Goal: Task Accomplishment & Management: Manage account settings

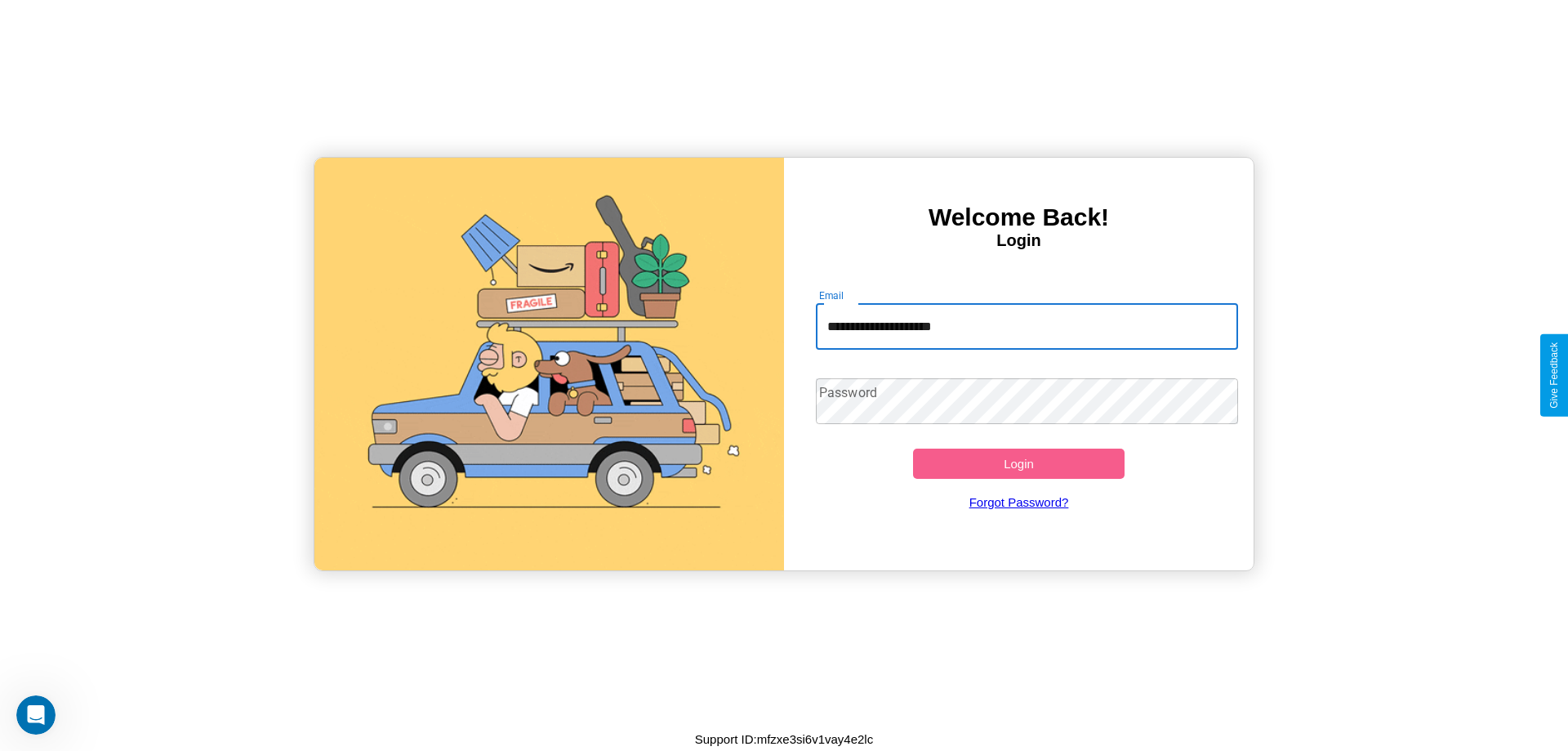
type input "**********"
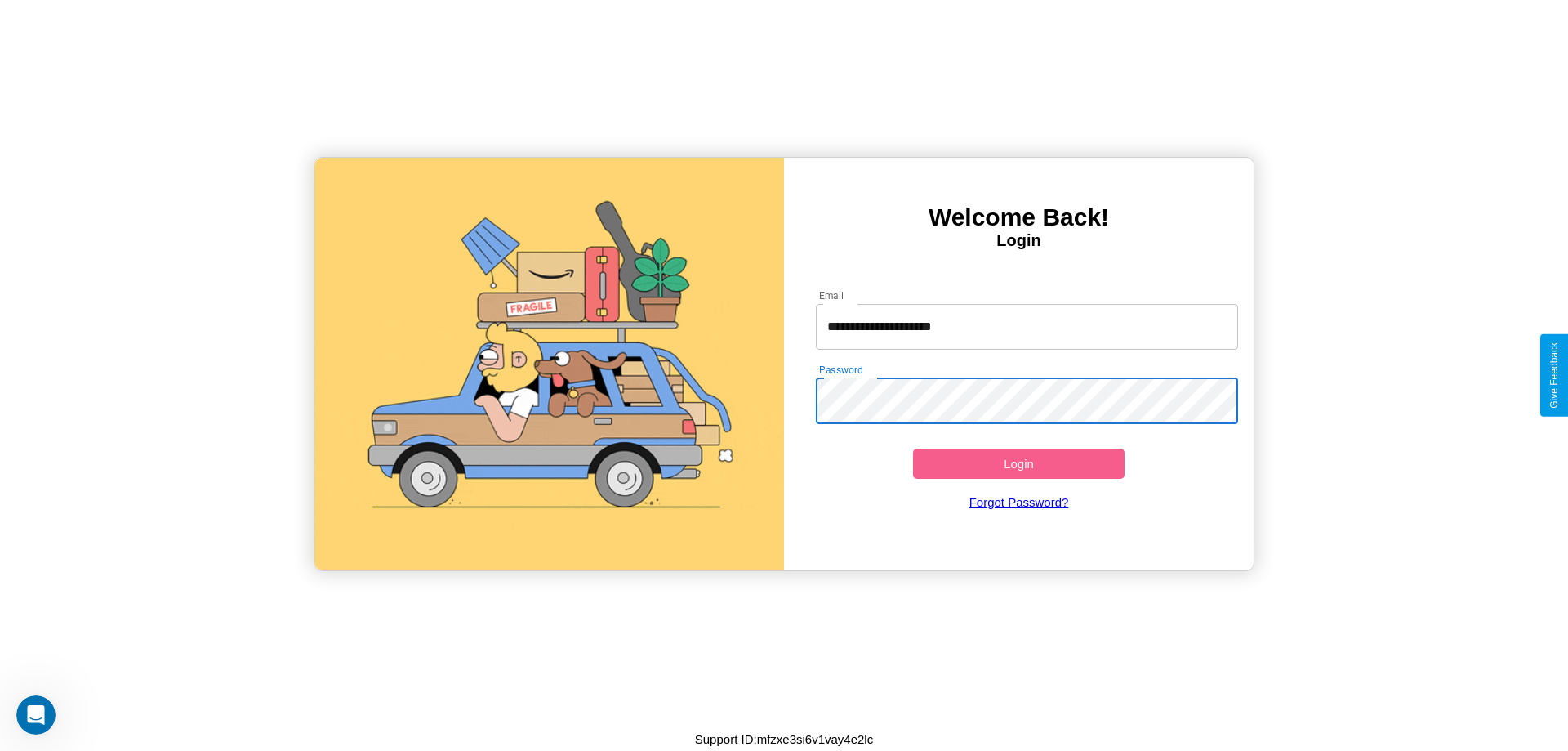
click at [1018, 463] on button "Login" at bounding box center [1019, 464] width 211 height 31
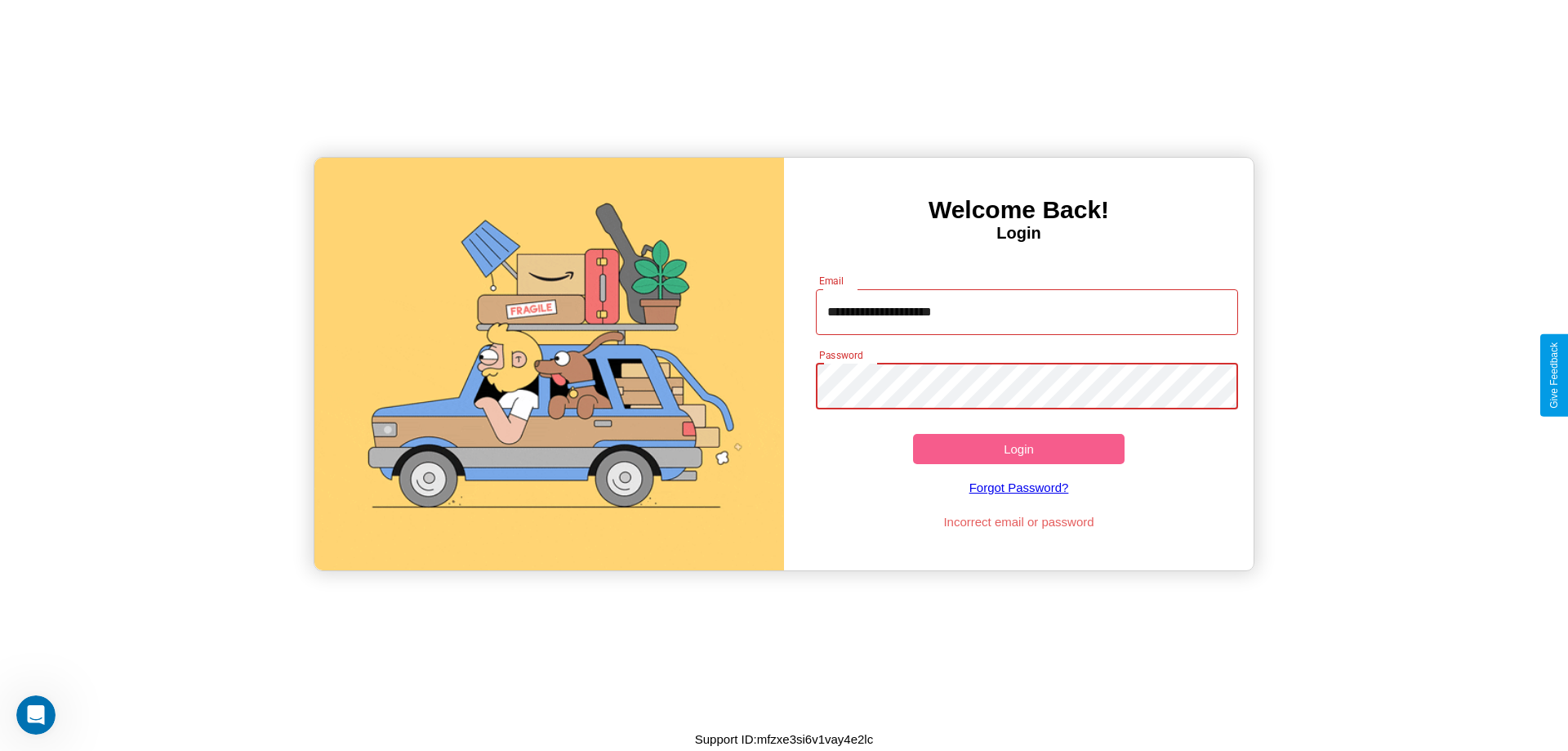
click at [1018, 449] on button "Login" at bounding box center [1019, 449] width 211 height 31
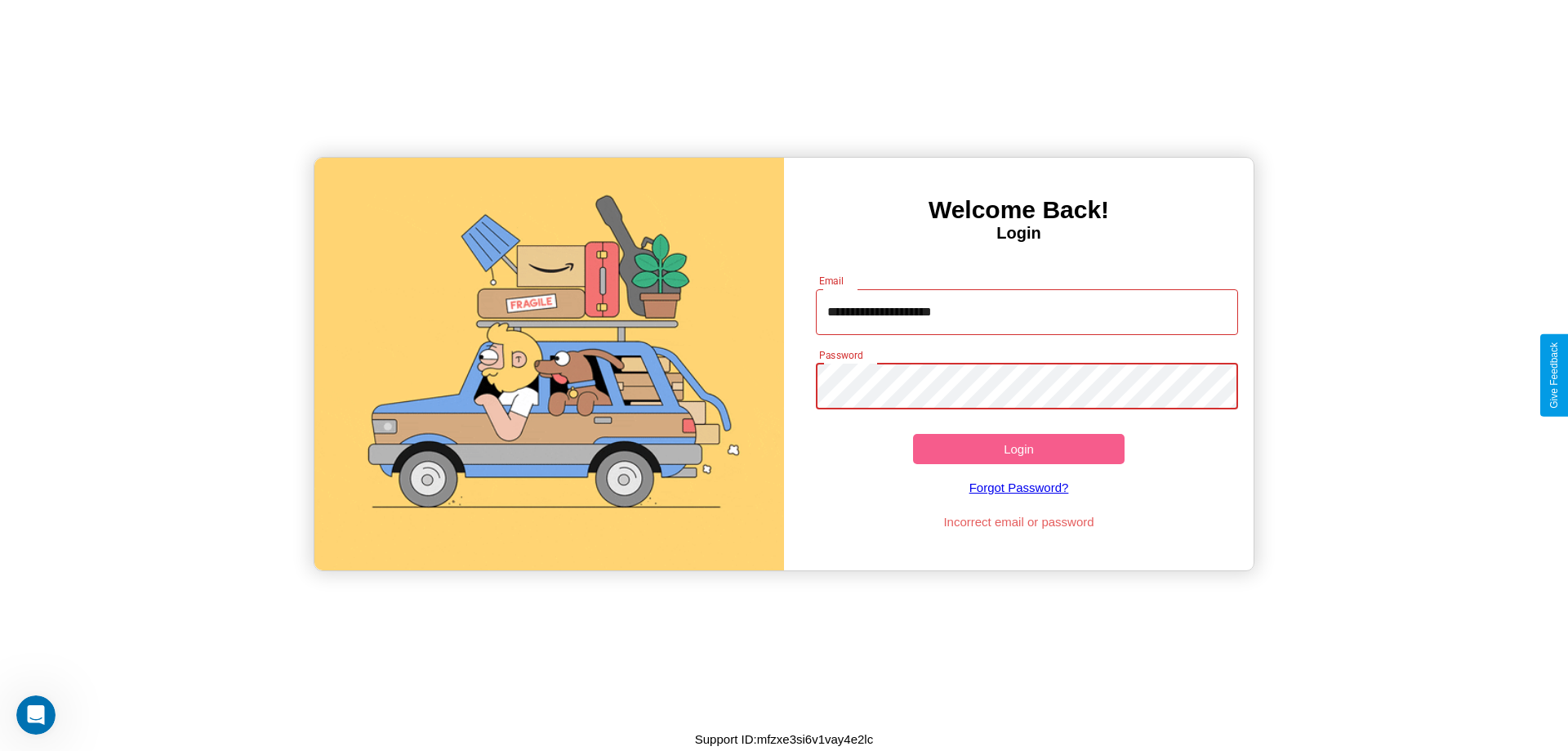
click at [1018, 449] on button "Login" at bounding box center [1019, 449] width 211 height 31
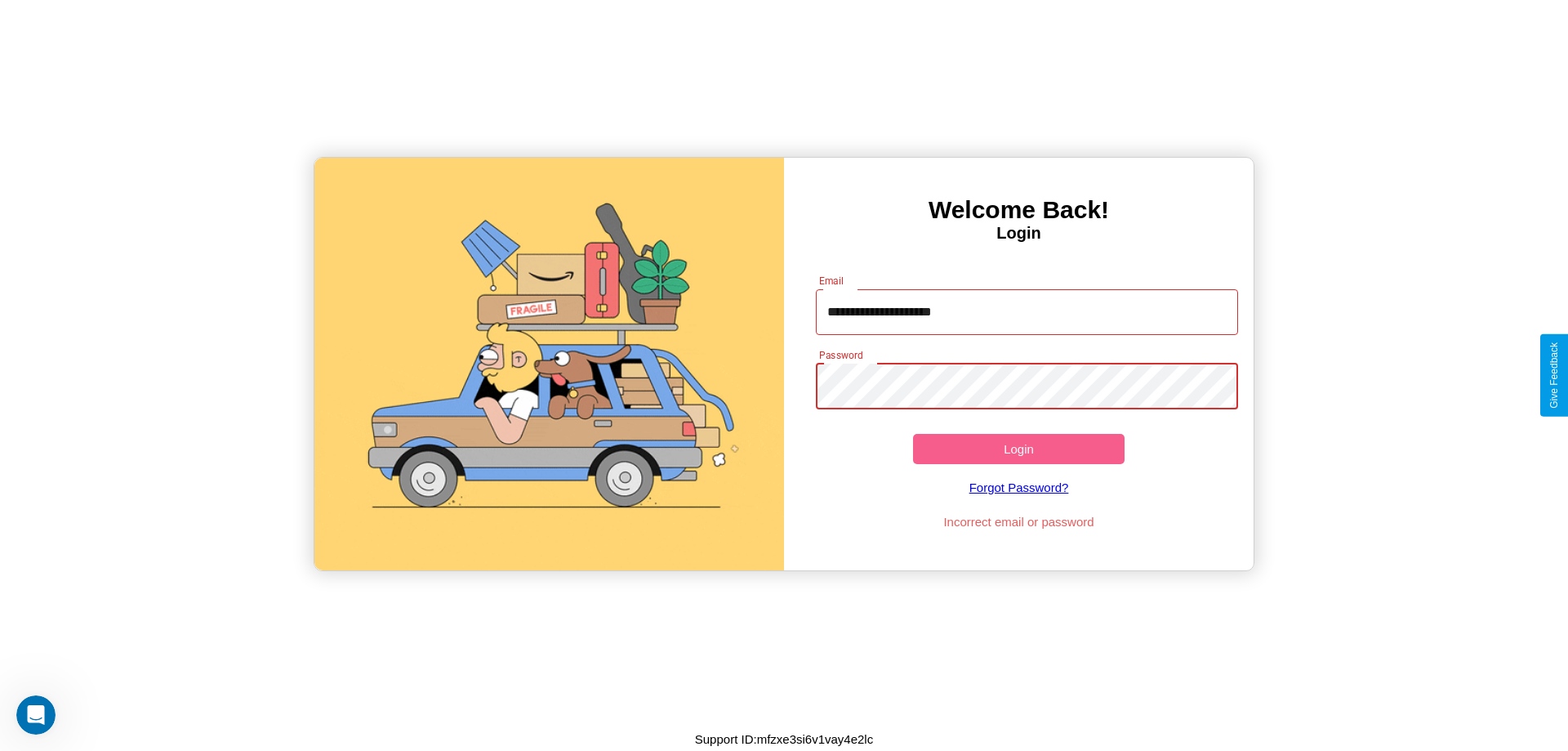
click at [1018, 449] on button "Login" at bounding box center [1019, 449] width 211 height 31
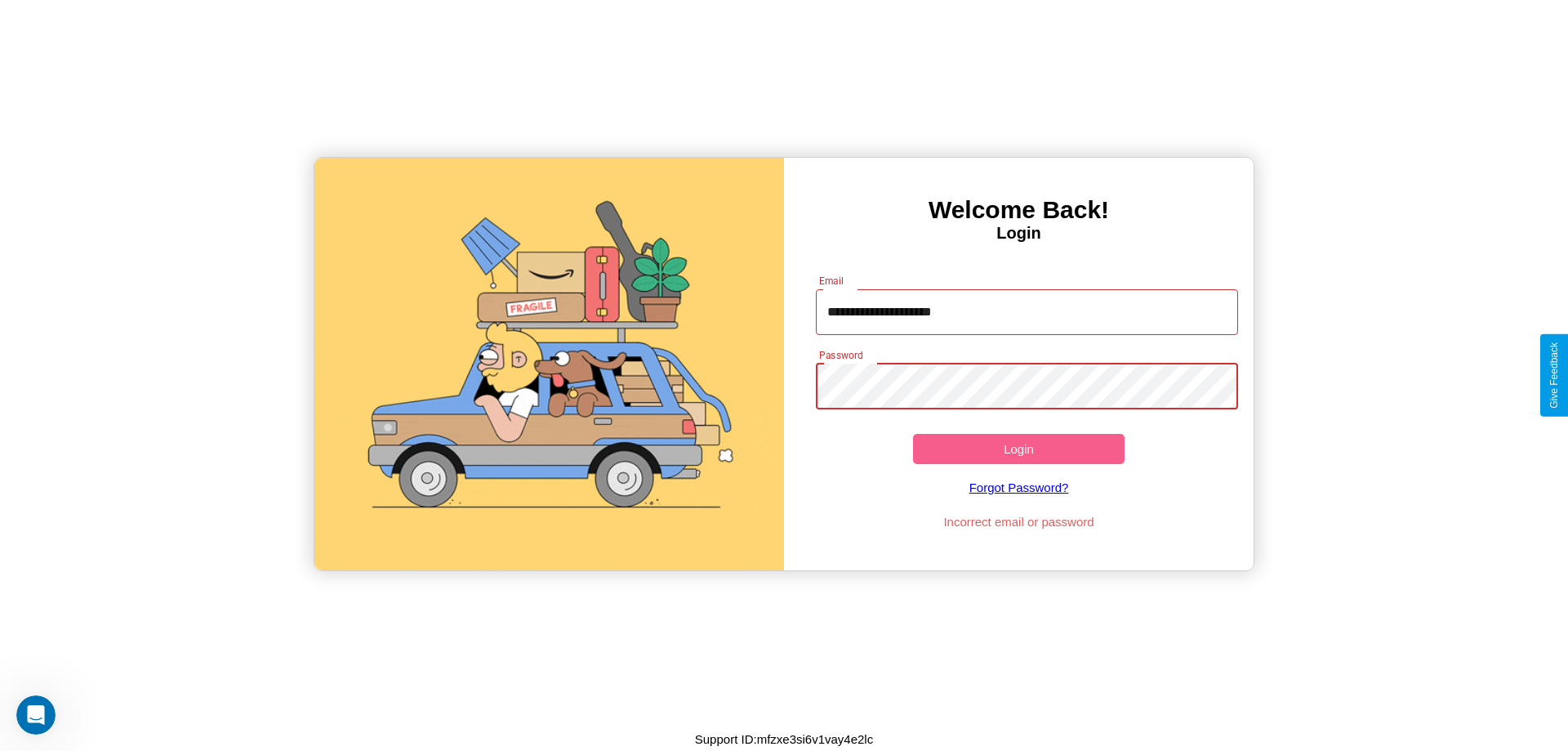
click at [1018, 449] on button "Login" at bounding box center [1019, 449] width 211 height 31
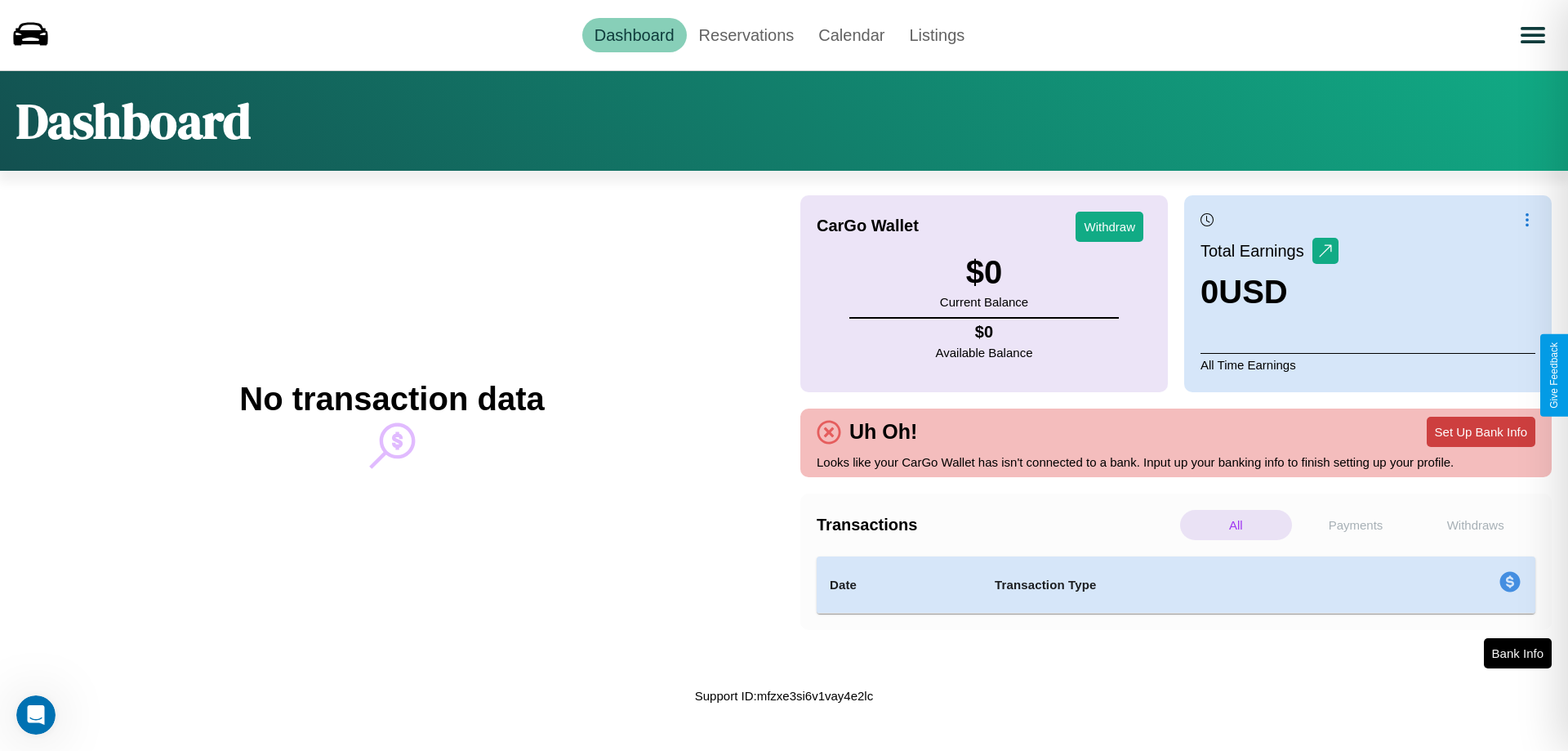
click at [1481, 431] on button "Set Up Bank Info" at bounding box center [1481, 431] width 108 height 31
